Goal: Task Accomplishment & Management: Manage account settings

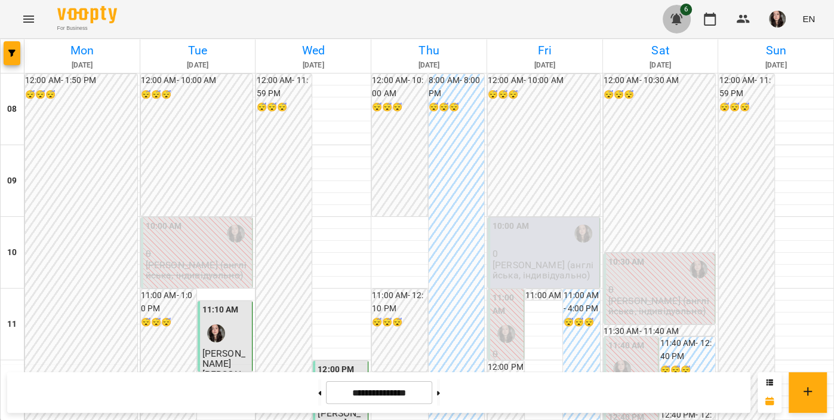
click at [672, 23] on icon "button" at bounding box center [676, 19] width 14 height 14
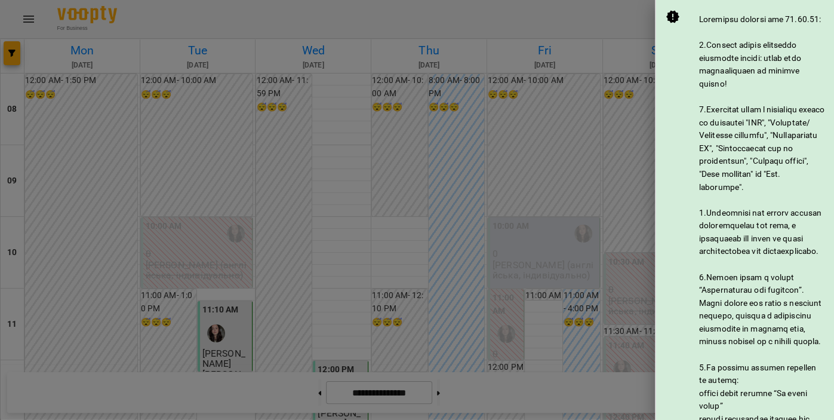
scroll to position [643, 0]
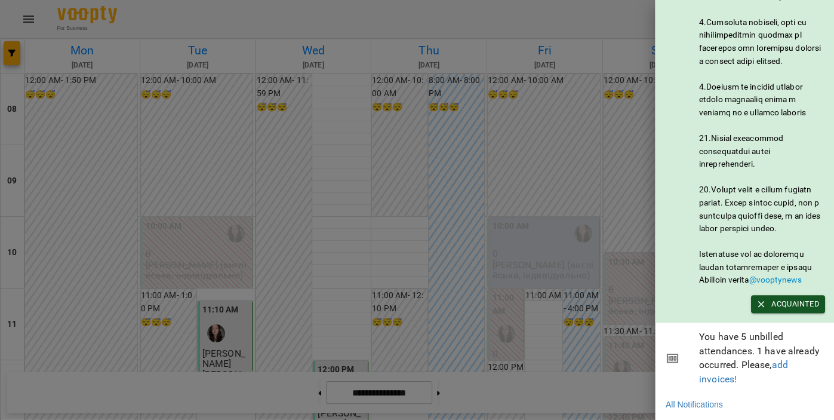
click at [619, 38] on div at bounding box center [417, 210] width 834 height 420
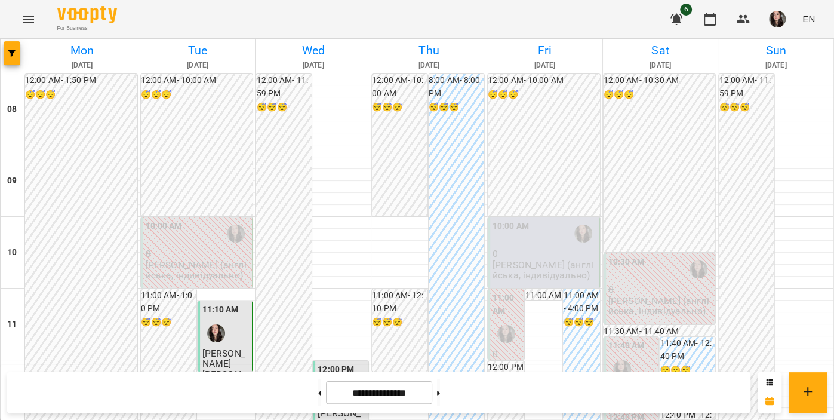
click at [678, 20] on icon "button" at bounding box center [677, 19] width 12 height 11
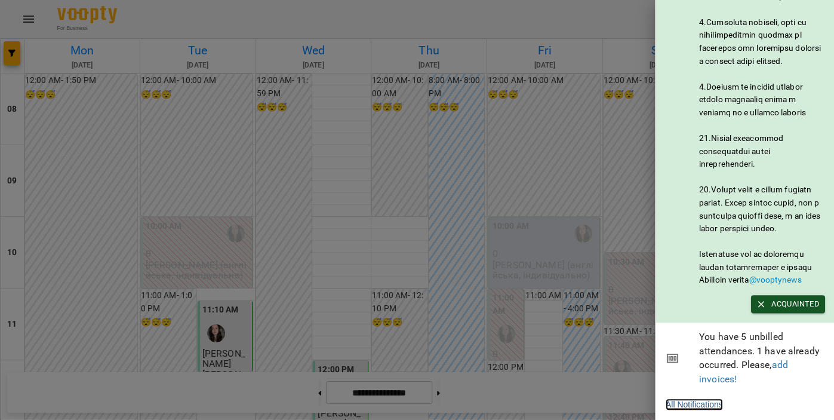
click at [693, 400] on link "All Notifications" at bounding box center [694, 404] width 57 height 12
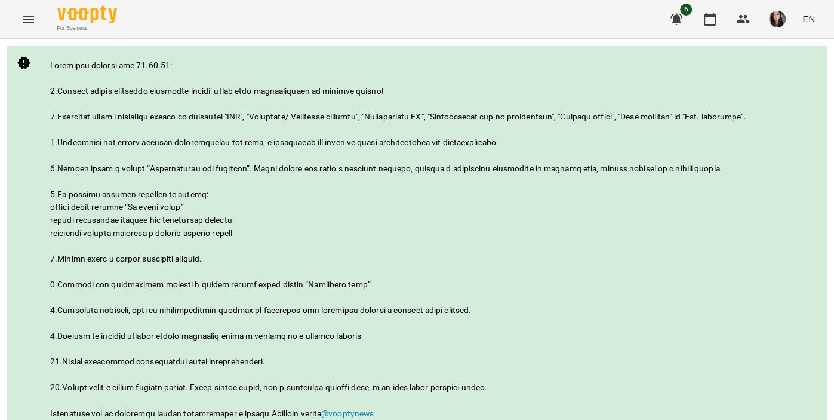
scroll to position [103, 0]
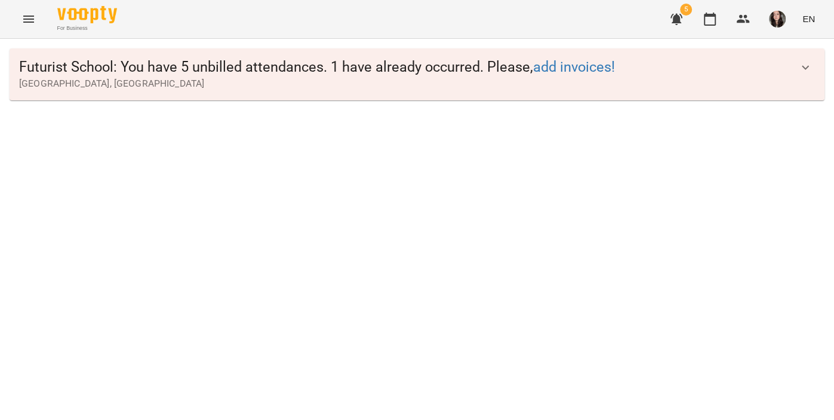
scroll to position [0, 0]
click at [803, 66] on icon "button" at bounding box center [805, 67] width 7 height 4
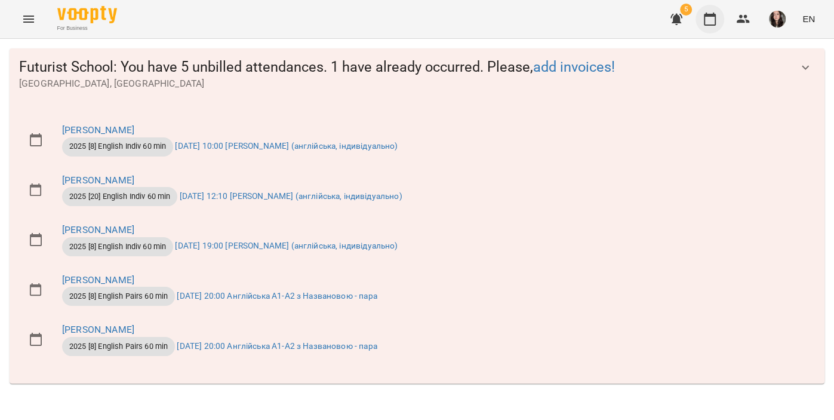
click at [718, 24] on button "button" at bounding box center [710, 19] width 29 height 29
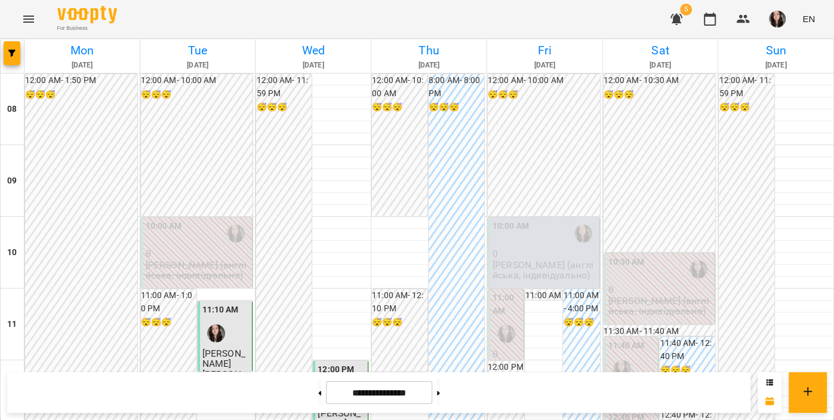
click at [369, 394] on input "**********" at bounding box center [379, 392] width 106 height 23
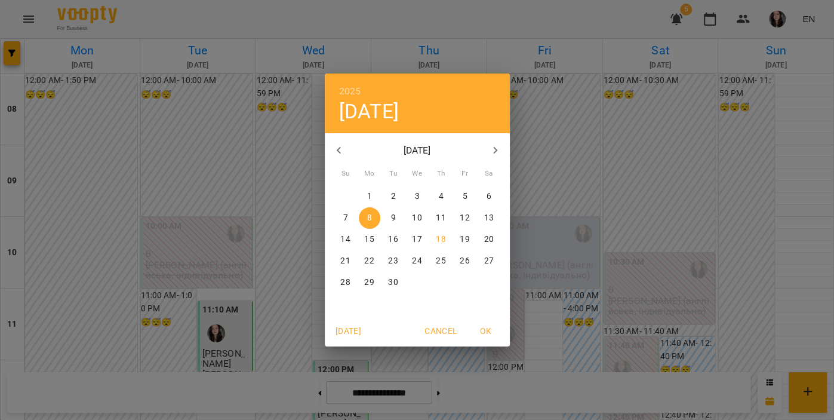
click at [418, 232] on button "17" at bounding box center [418, 240] width 22 height 22
type input "**********"
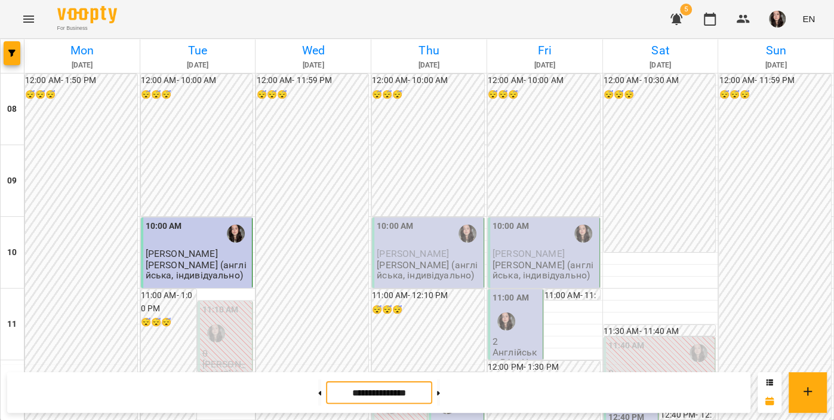
scroll to position [140, 0]
click at [456, 391] on div at bounding box center [447, 404] width 27 height 27
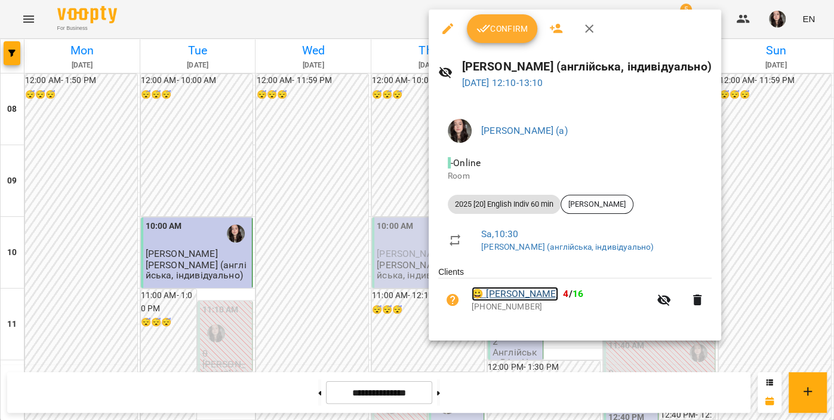
click at [505, 289] on link "😀 [PERSON_NAME]" at bounding box center [515, 294] width 87 height 14
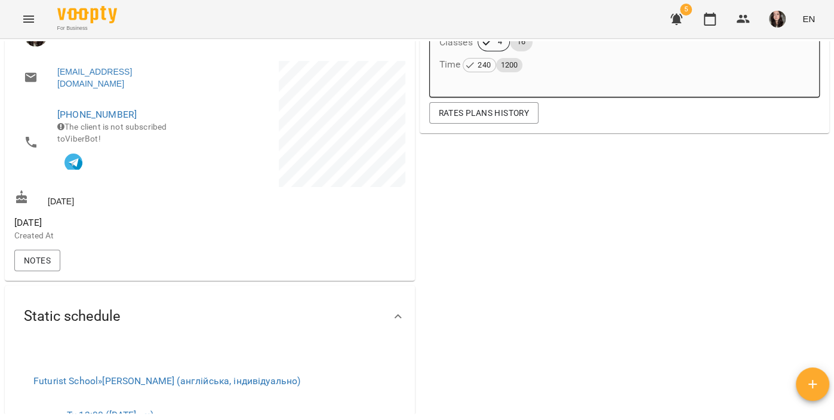
scroll to position [251, 0]
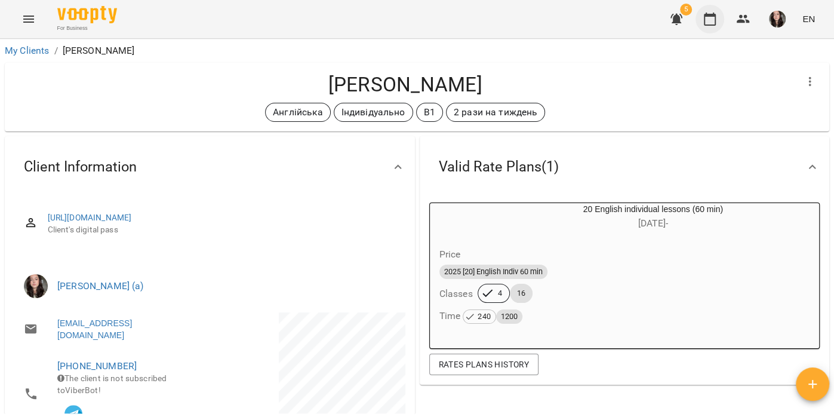
click at [715, 24] on icon "button" at bounding box center [710, 19] width 12 height 13
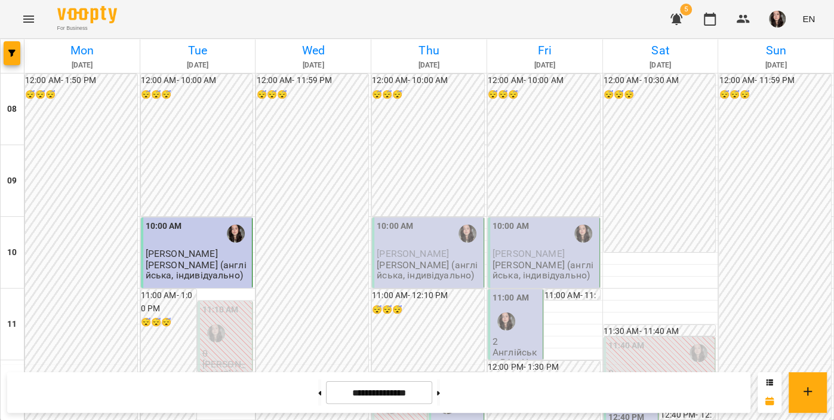
scroll to position [730, 0]
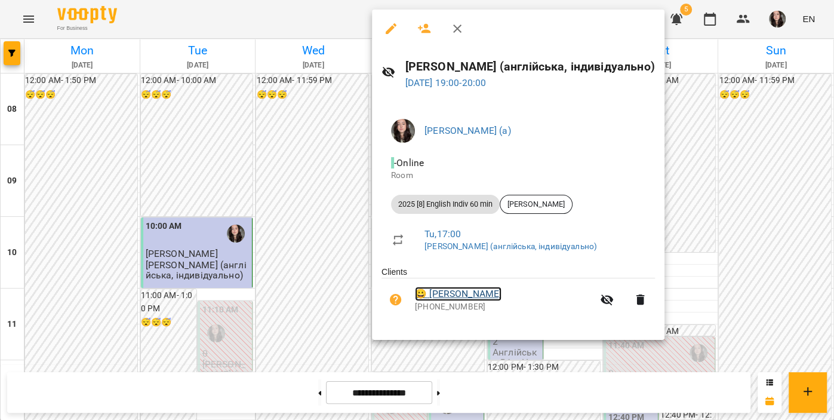
click at [461, 292] on link "😀 Катя Косенко" at bounding box center [458, 294] width 87 height 14
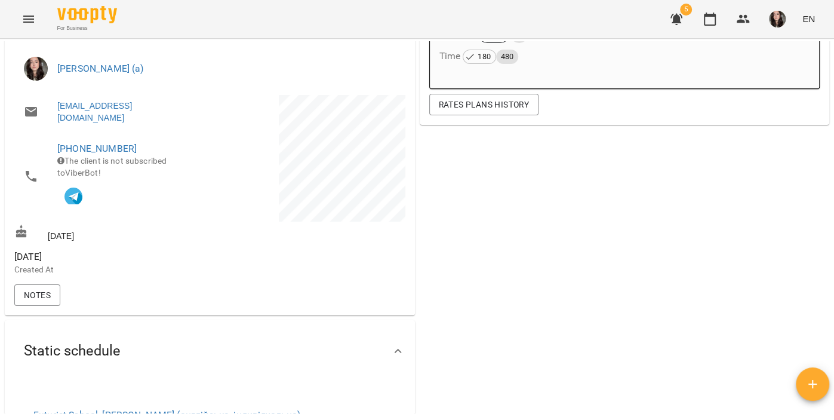
scroll to position [259, 0]
click at [512, 211] on div "Valid Rate Plans ( 1 ) 8 English individual lessons (60 min) 04 Sep - Price 202…" at bounding box center [624, 211] width 415 height 672
